Goal: Information Seeking & Learning: Learn about a topic

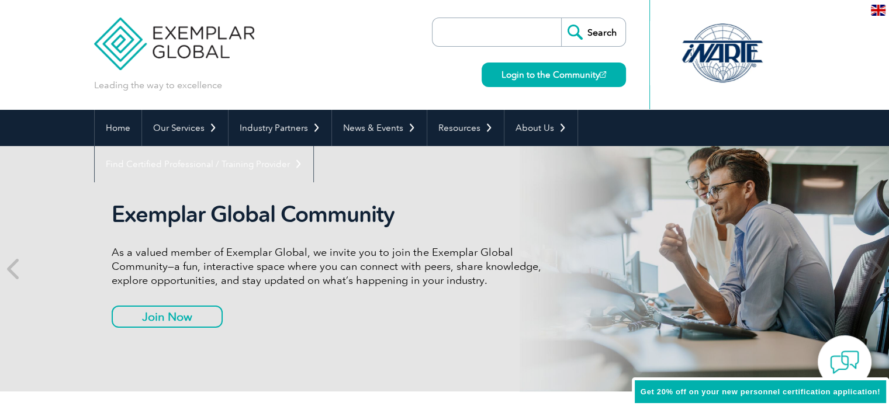
click at [494, 25] on input "search" at bounding box center [499, 32] width 123 height 28
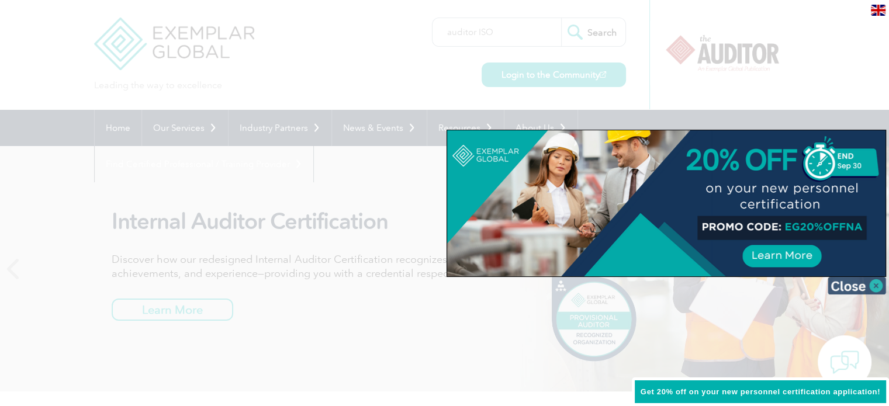
click at [867, 282] on img at bounding box center [856, 286] width 58 height 18
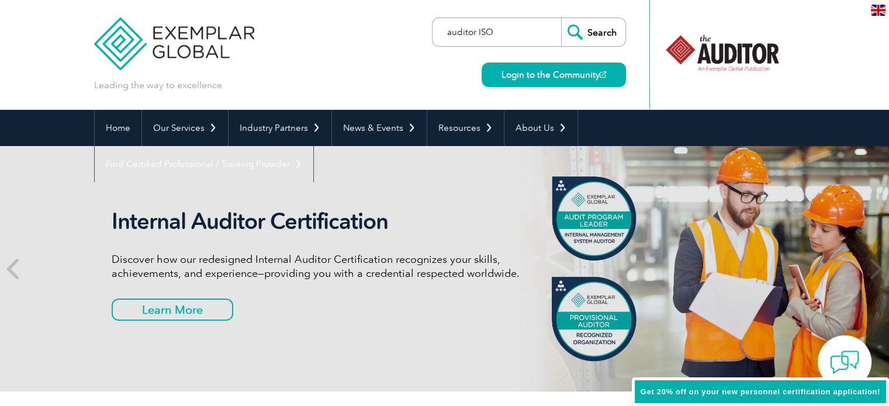
click at [523, 21] on input "auditor ISO" at bounding box center [499, 32] width 123 height 28
type input "auditor ISO 9001"
click at [561, 18] on input "Search" at bounding box center [593, 32] width 64 height 28
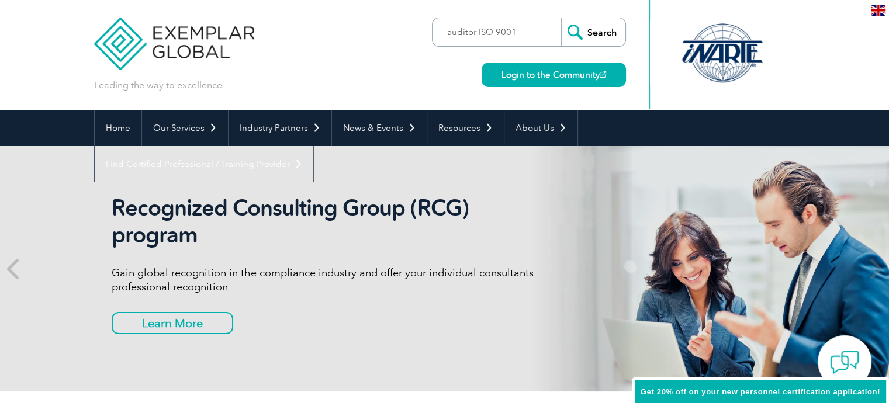
drag, startPoint x: 256, startPoint y: 64, endPoint x: 99, endPoint y: 72, distance: 156.8
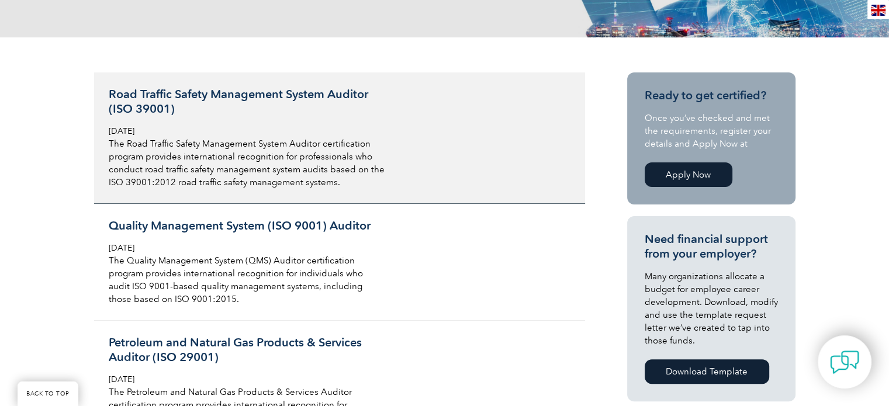
scroll to position [351, 0]
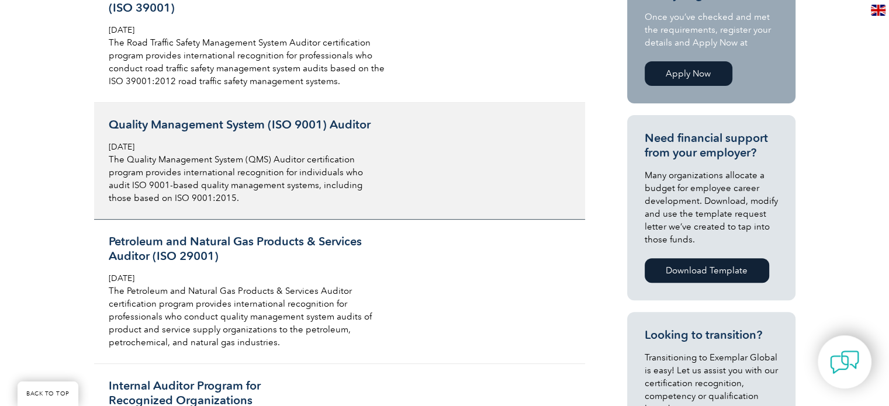
click at [273, 153] on p "The Quality Management System (QMS) Auditor certification program provides inte…" at bounding box center [247, 178] width 277 height 51
